Goal: Task Accomplishment & Management: Use online tool/utility

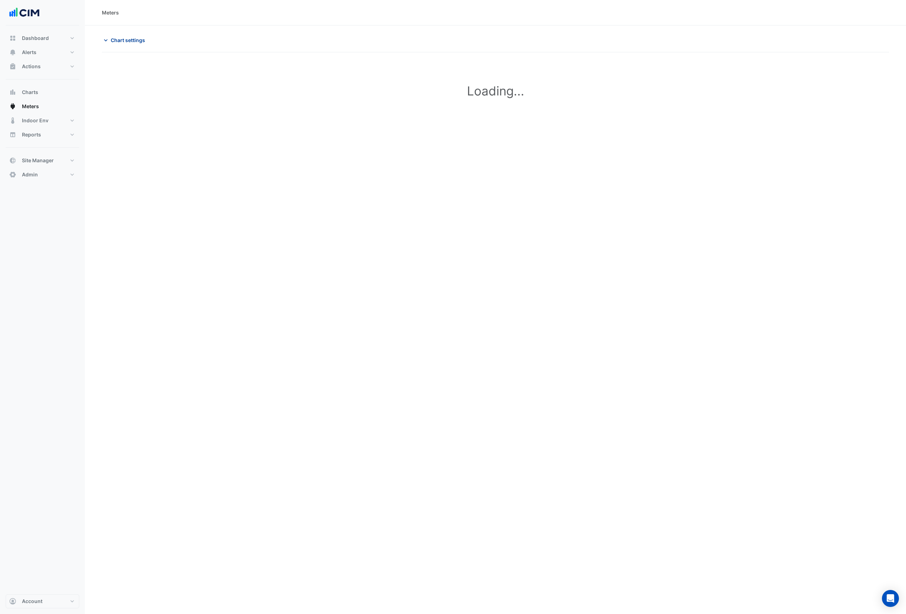
click at [116, 40] on span "Chart settings" at bounding box center [128, 39] width 34 height 7
type input "**********"
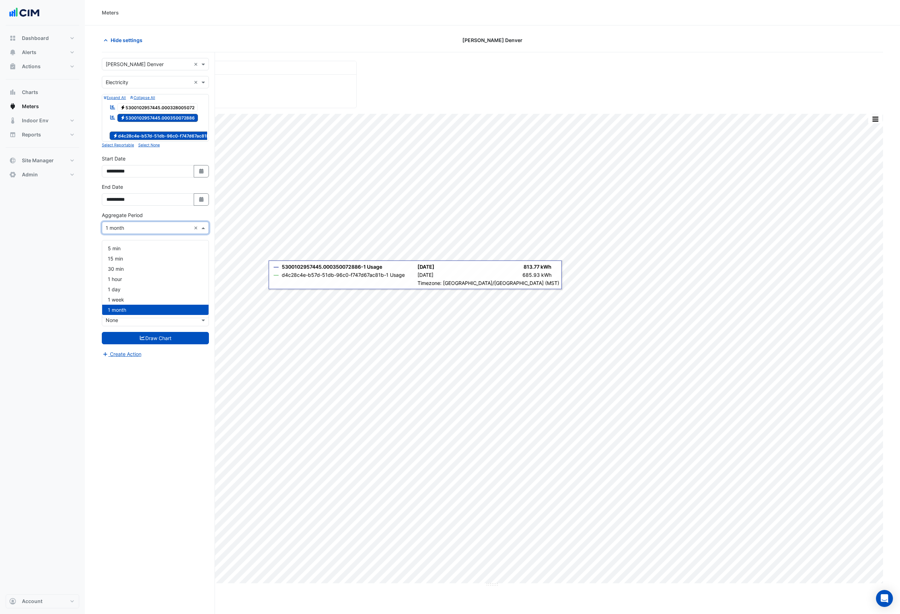
click at [134, 232] on input "text" at bounding box center [148, 228] width 85 height 7
click at [127, 267] on div "30 min" at bounding box center [155, 269] width 106 height 10
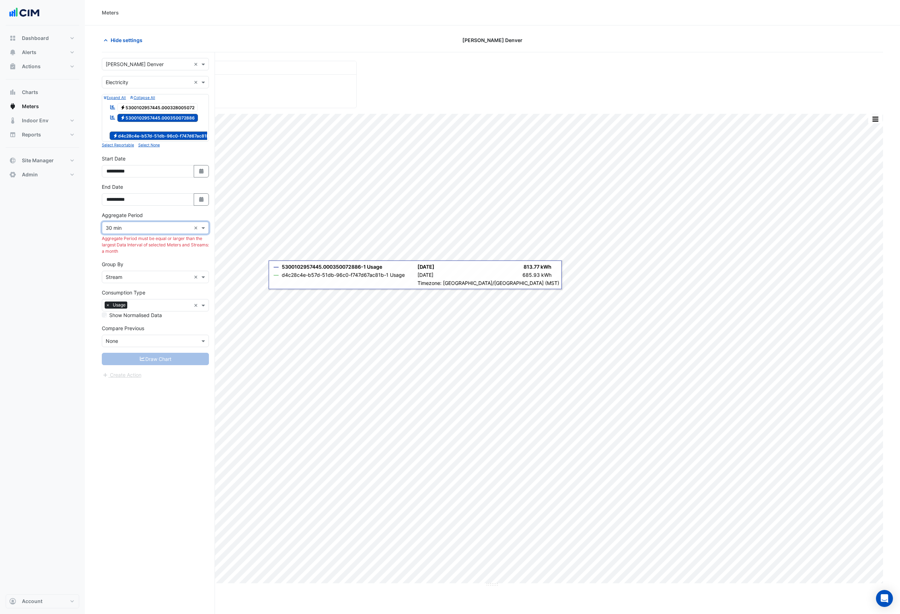
click at [140, 232] on input "text" at bounding box center [148, 228] width 85 height 7
click at [126, 278] on div "1 hour" at bounding box center [155, 279] width 106 height 10
click at [135, 119] on span "Electricity 5300102957445.000350072886" at bounding box center [157, 118] width 81 height 8
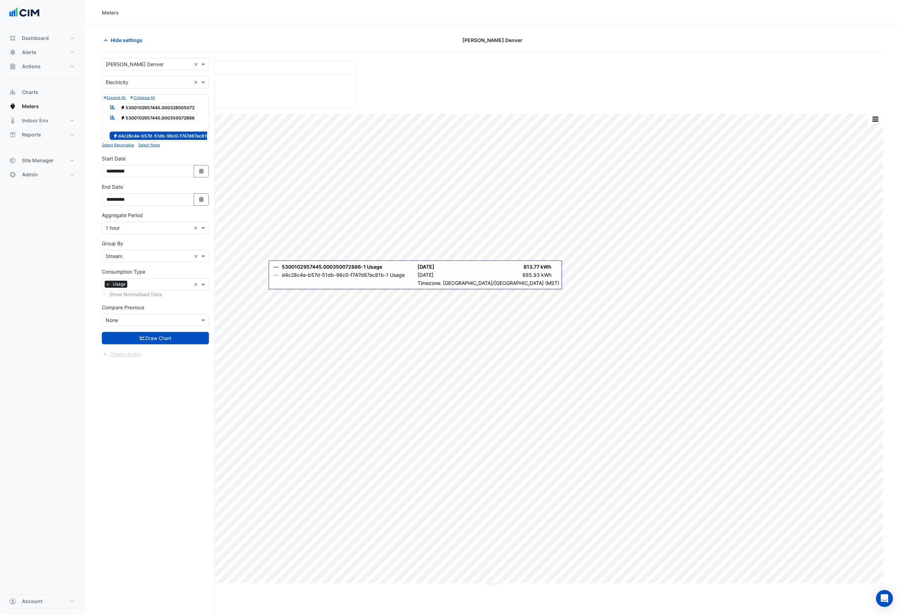
drag, startPoint x: 126, startPoint y: 226, endPoint x: 124, endPoint y: 231, distance: 4.9
click at [126, 226] on div "Aggregate Period Aggregate Period × 1 hour ×" at bounding box center [155, 222] width 107 height 23
click at [124, 232] on input "text" at bounding box center [148, 228] width 85 height 7
click at [118, 267] on span "30 min" at bounding box center [116, 269] width 16 height 6
click at [146, 344] on button "Draw Chart" at bounding box center [155, 338] width 107 height 12
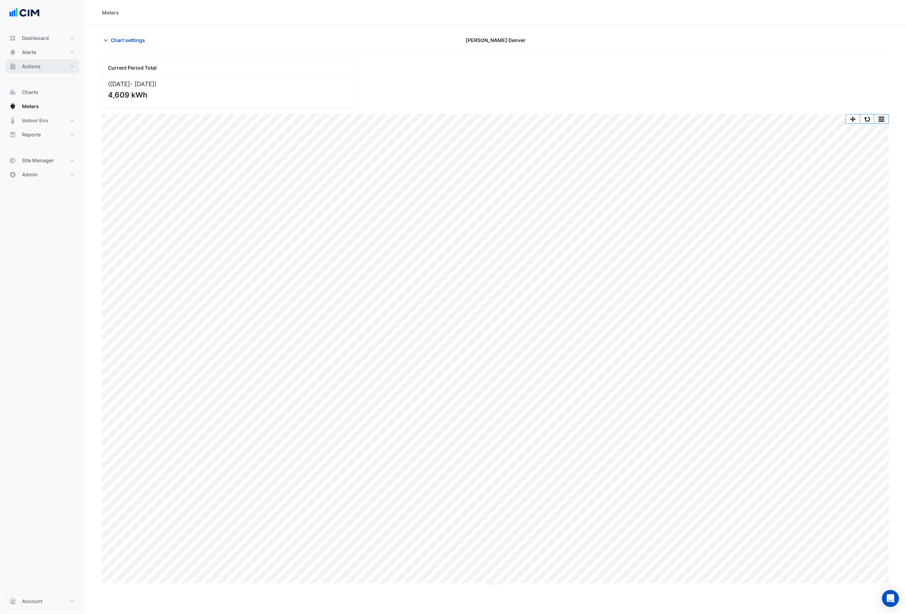
click at [38, 66] on span "Actions" at bounding box center [31, 66] width 19 height 7
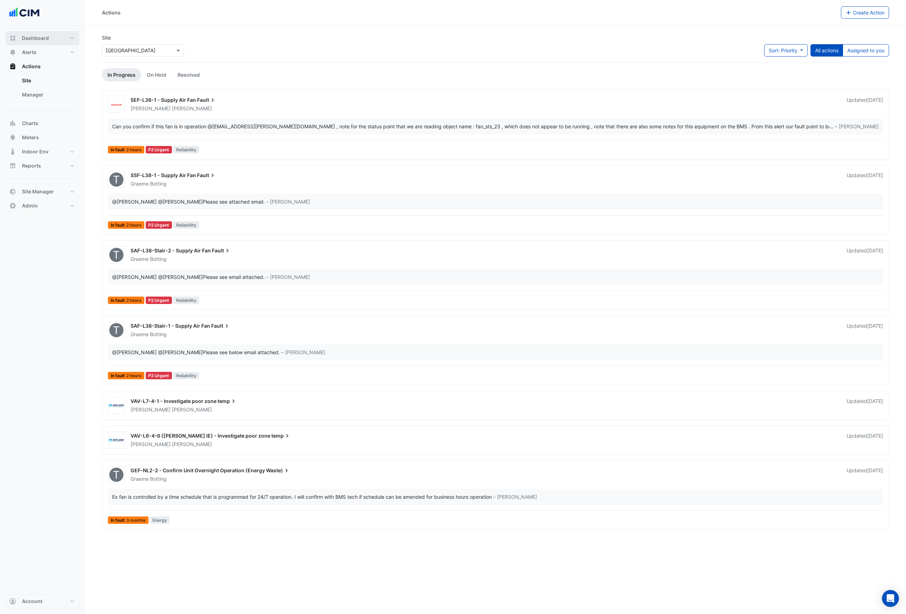
click at [37, 37] on span "Dashboard" at bounding box center [35, 38] width 27 height 7
select select "***"
